Goal: Information Seeking & Learning: Learn about a topic

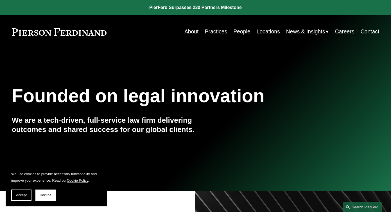
click at [221, 32] on link "Practices" at bounding box center [216, 31] width 22 height 11
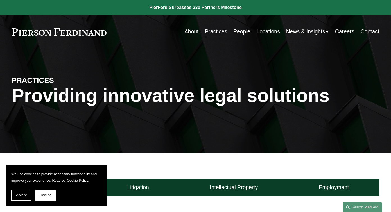
click at [220, 32] on link "Practices" at bounding box center [216, 31] width 22 height 11
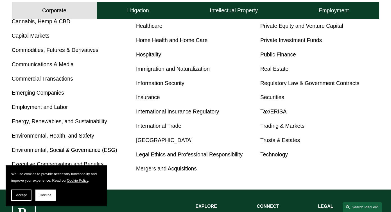
scroll to position [310, 0]
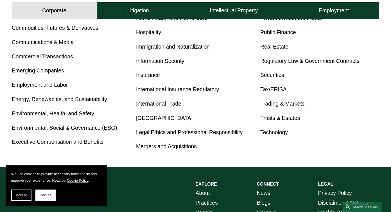
click at [64, 85] on link "Employment and Labor" at bounding box center [40, 85] width 56 height 6
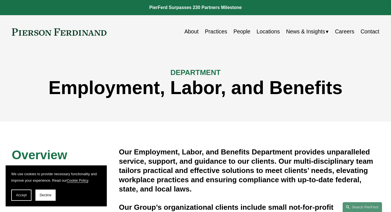
click at [239, 32] on link "People" at bounding box center [241, 31] width 17 height 11
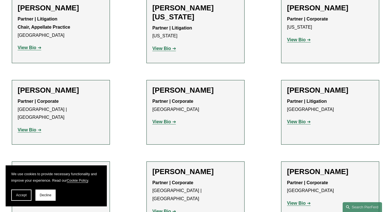
scroll to position [6781, 0]
